Goal: Find specific page/section: Find specific page/section

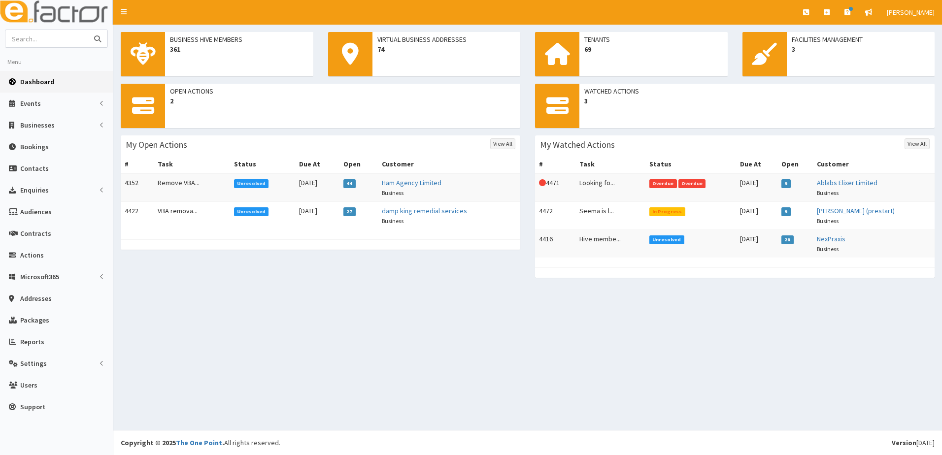
click at [21, 42] on input "text" at bounding box center [46, 38] width 83 height 17
type input "aon"
click at [90, 39] on button "submit" at bounding box center [98, 38] width 20 height 17
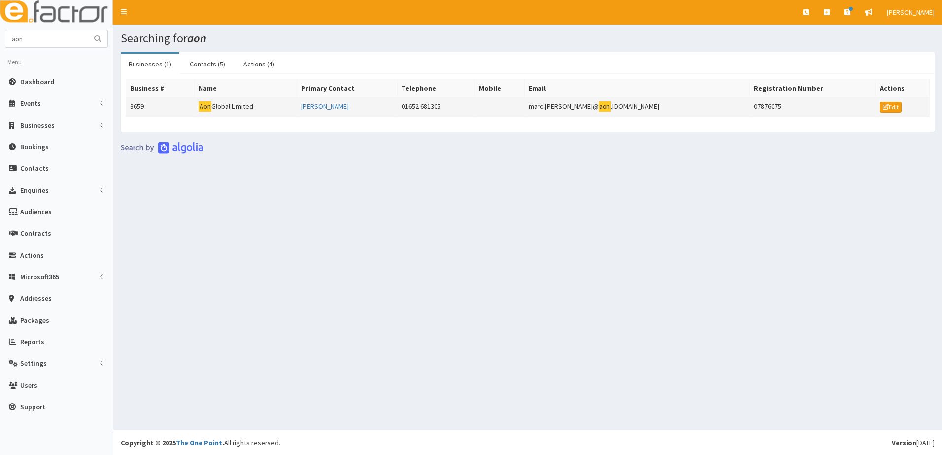
click at [137, 108] on td "3659" at bounding box center [160, 108] width 68 height 20
